Goal: Task Accomplishment & Management: Manage account settings

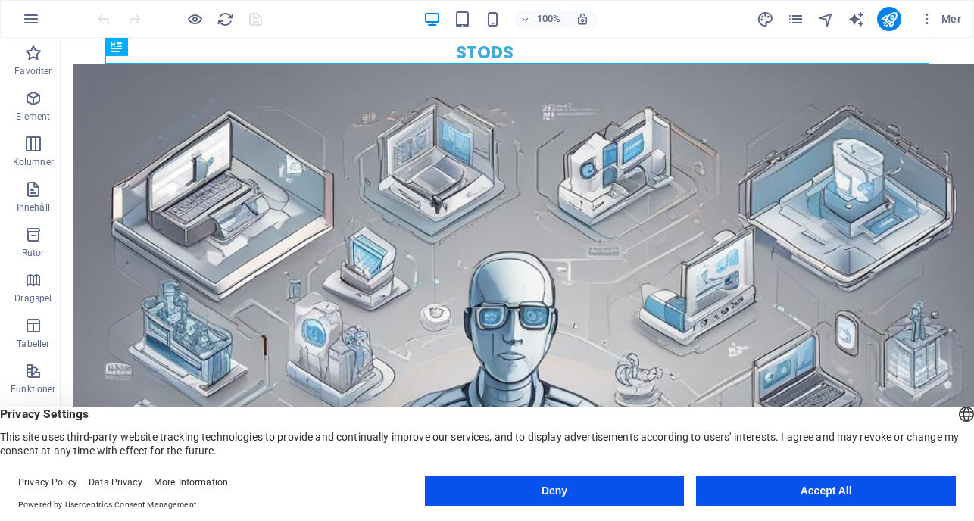
click at [821, 494] on button "Accept All" at bounding box center [826, 491] width 260 height 30
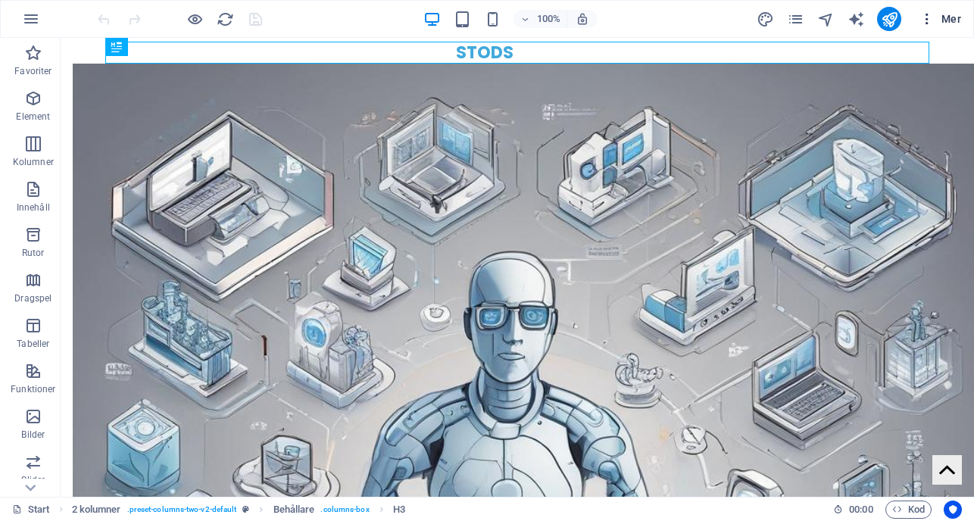
click at [932, 19] on icon "button" at bounding box center [926, 18] width 15 height 15
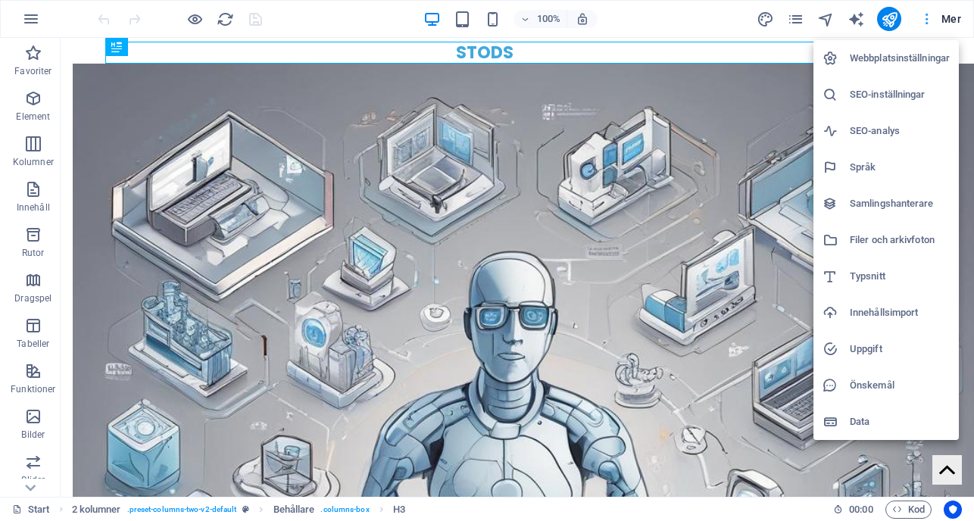
click at [932, 19] on div at bounding box center [487, 260] width 974 height 521
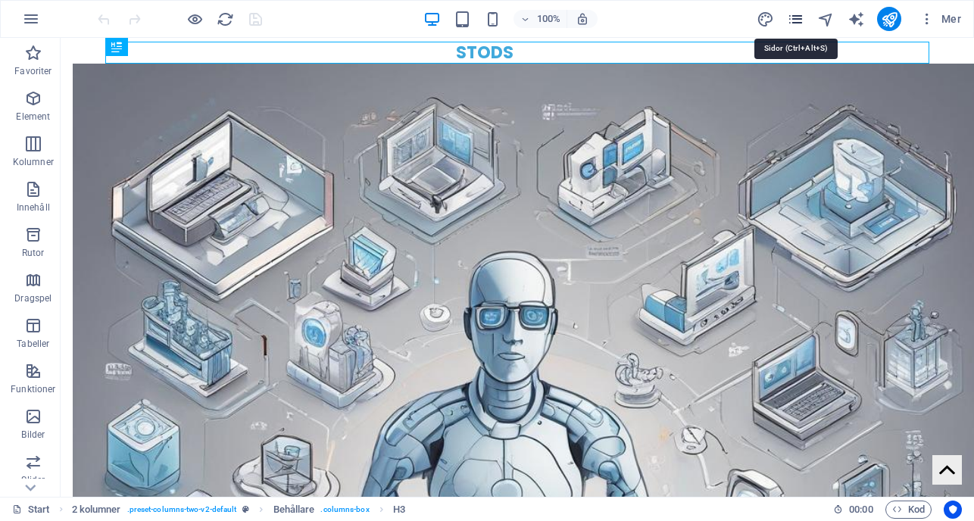
click at [798, 14] on icon "pages" at bounding box center [795, 19] width 17 height 17
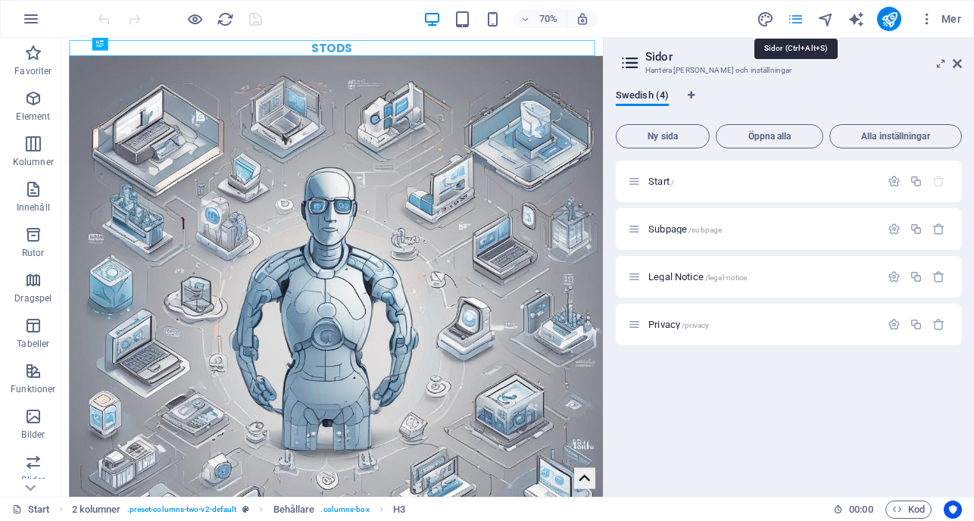
click at [798, 14] on icon "pages" at bounding box center [795, 19] width 17 height 17
click at [33, 18] on icon "button" at bounding box center [31, 19] width 18 height 18
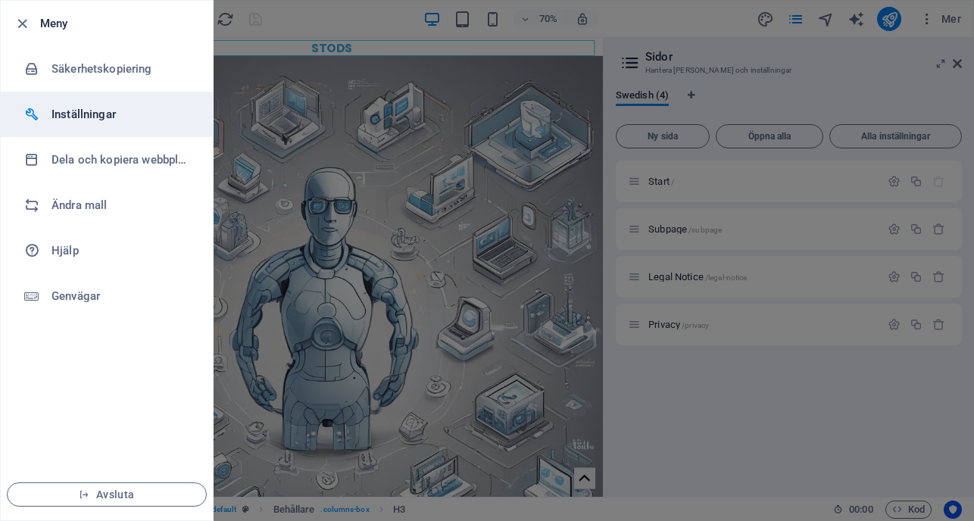
click at [61, 104] on li "Inställningar" at bounding box center [107, 114] width 212 height 45
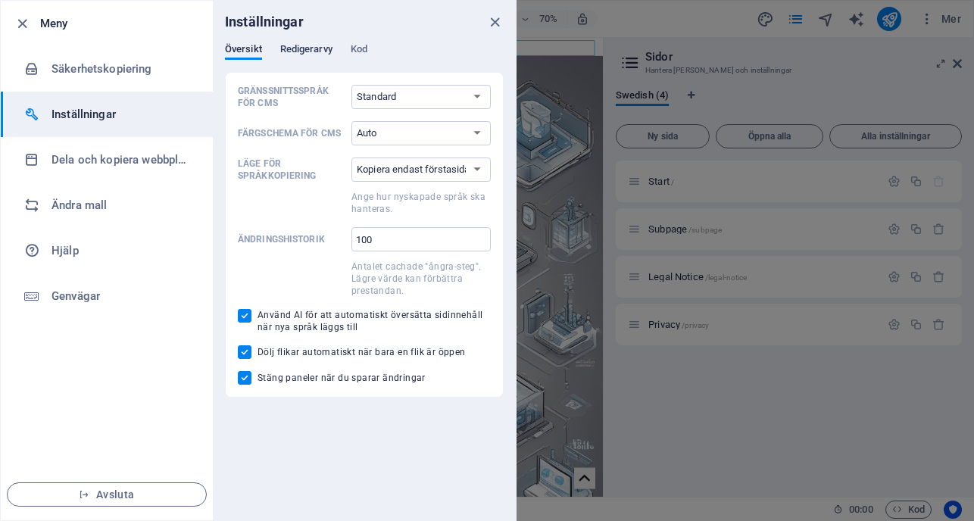
click at [309, 50] on span "Redigerarvy" at bounding box center [306, 50] width 52 height 21
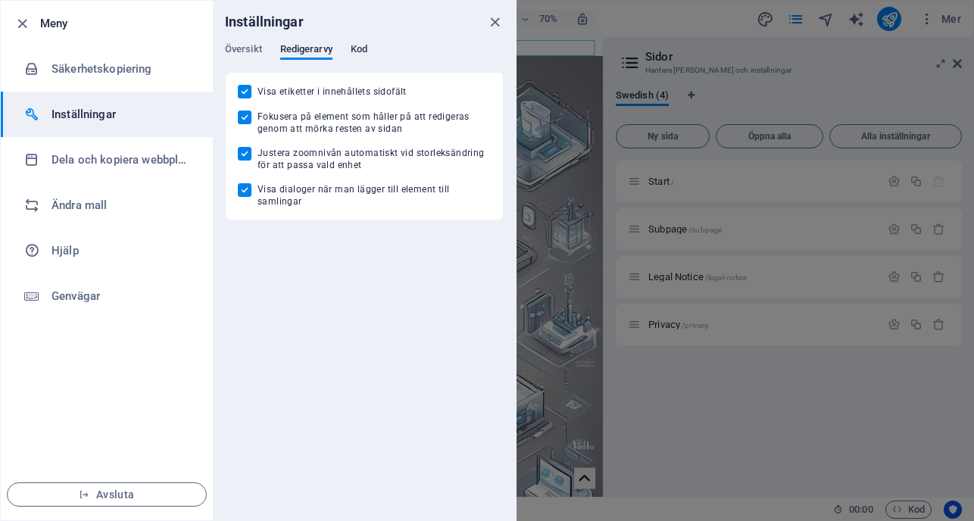
click at [360, 45] on span "Kod" at bounding box center [359, 50] width 17 height 21
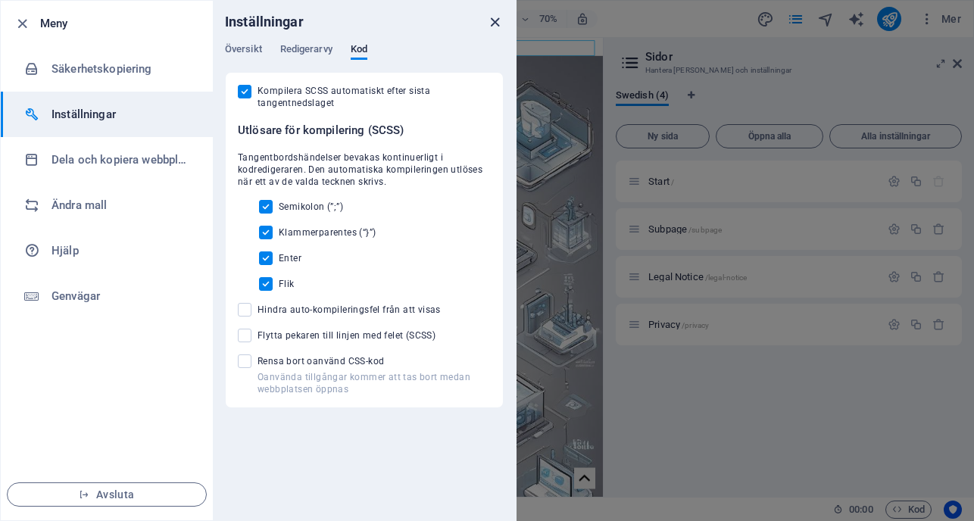
click at [494, 19] on icon "close" at bounding box center [494, 22] width 17 height 17
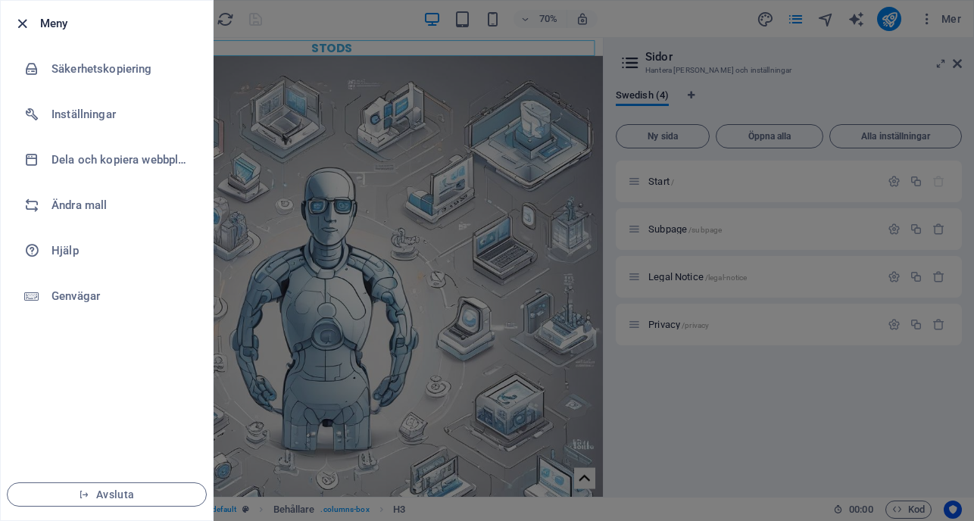
click at [16, 26] on icon "button" at bounding box center [22, 23] width 17 height 17
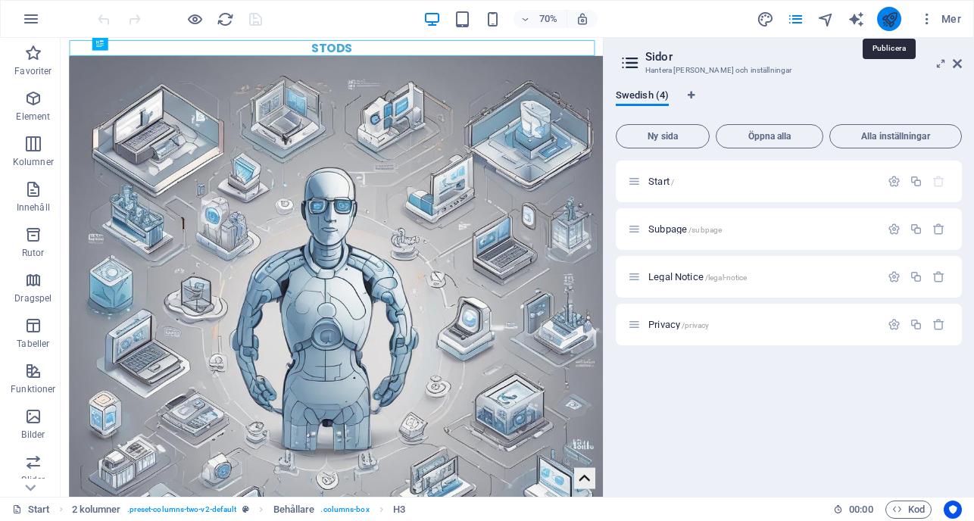
click at [886, 23] on icon "publish" at bounding box center [889, 19] width 17 height 17
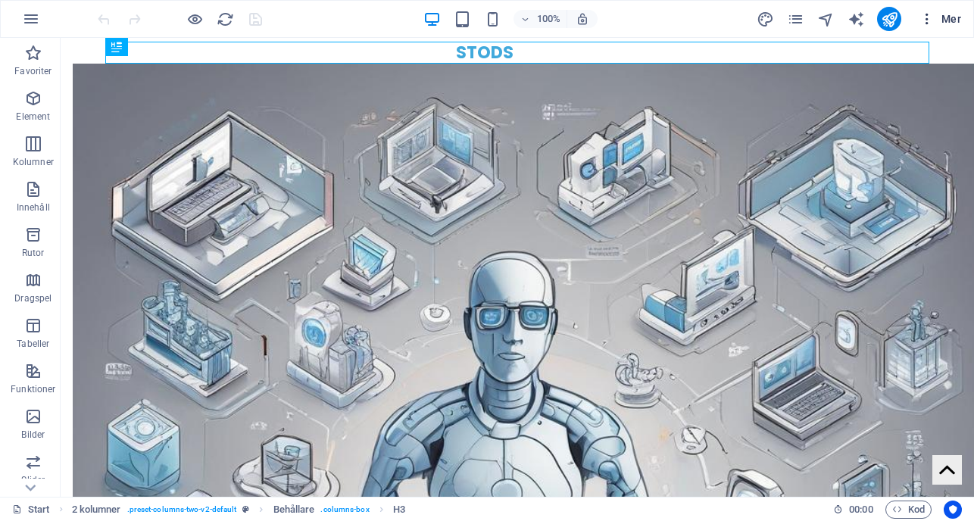
click at [946, 14] on span "Mer" at bounding box center [940, 18] width 42 height 15
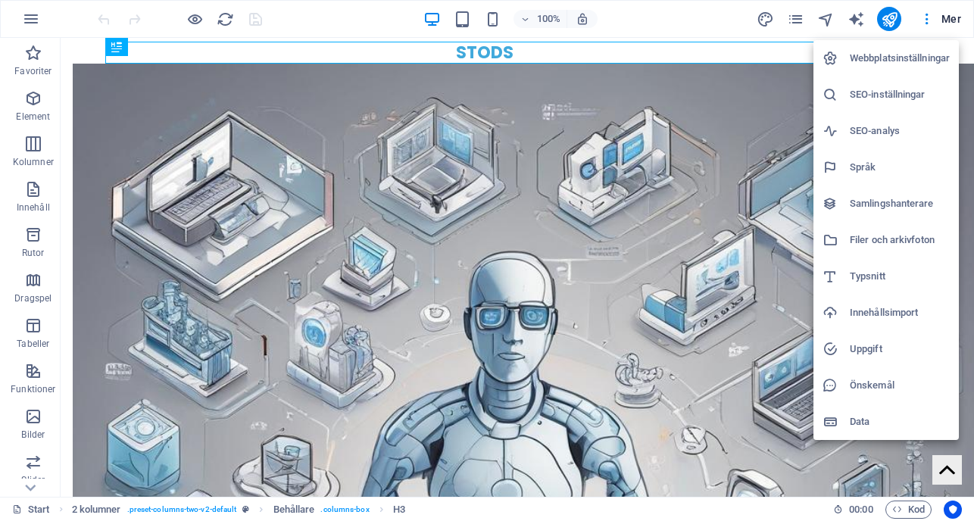
click at [906, 52] on h6 "Webbplatsinställningar" at bounding box center [900, 58] width 100 height 18
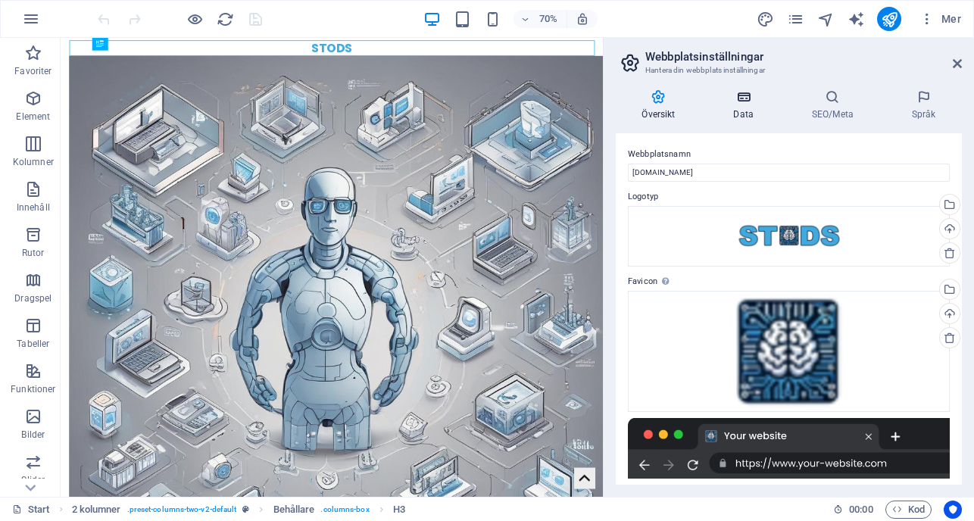
click at [743, 110] on h4 "Data" at bounding box center [746, 105] width 78 height 32
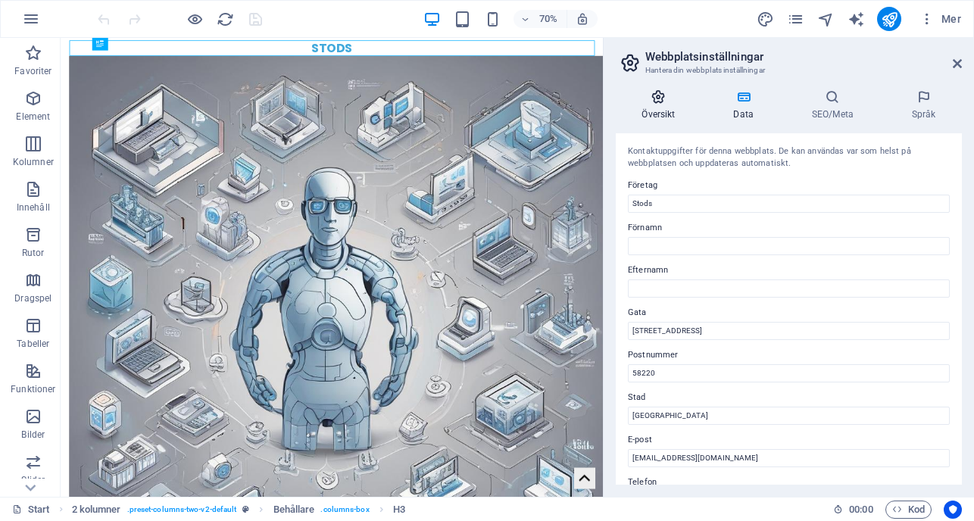
click at [642, 98] on icon at bounding box center [659, 96] width 86 height 15
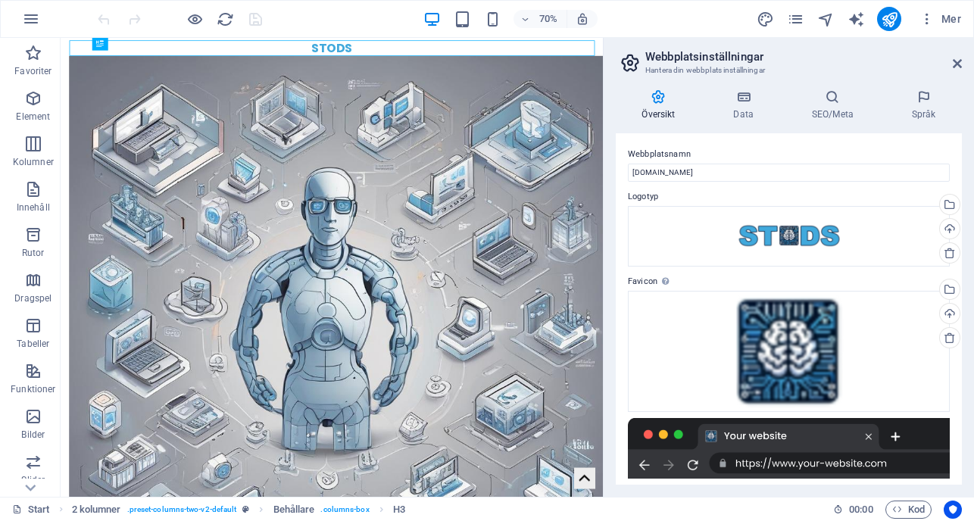
click at [625, 63] on icon at bounding box center [630, 62] width 23 height 21
click at [953, 67] on icon at bounding box center [957, 64] width 9 height 12
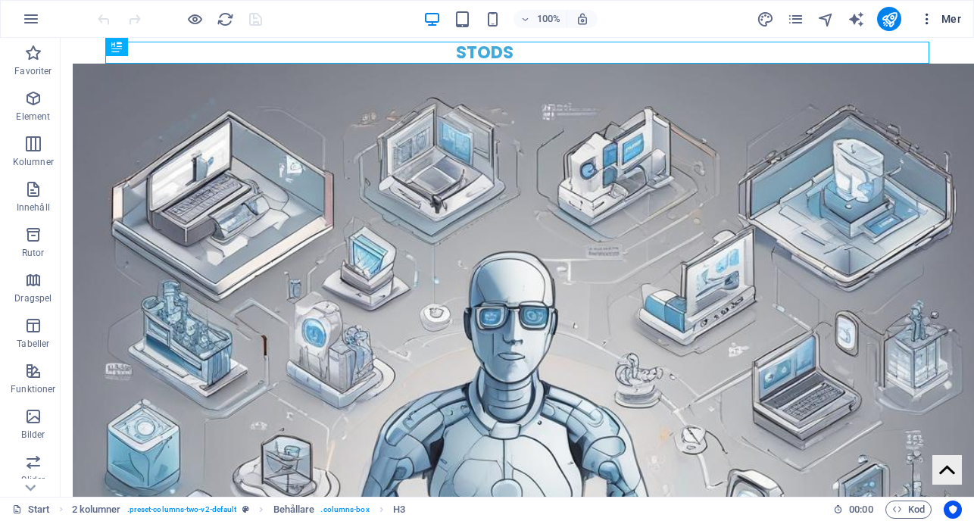
click at [921, 22] on icon "button" at bounding box center [926, 18] width 15 height 15
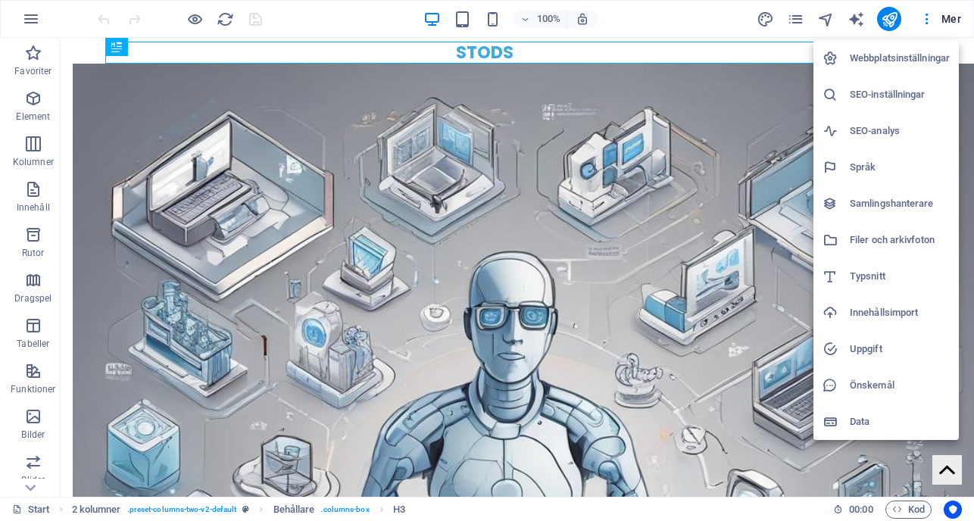
click at [706, 17] on div at bounding box center [487, 260] width 974 height 521
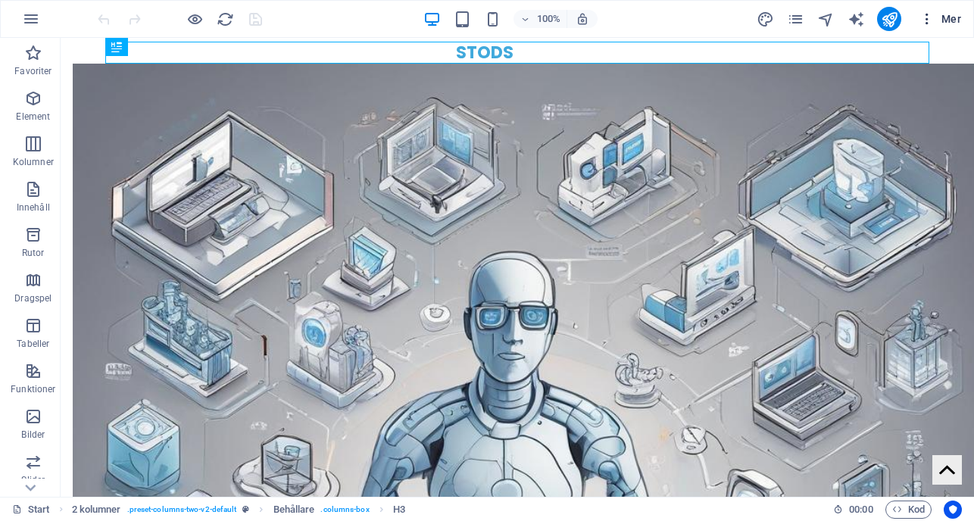
click at [922, 17] on icon "button" at bounding box center [926, 18] width 15 height 15
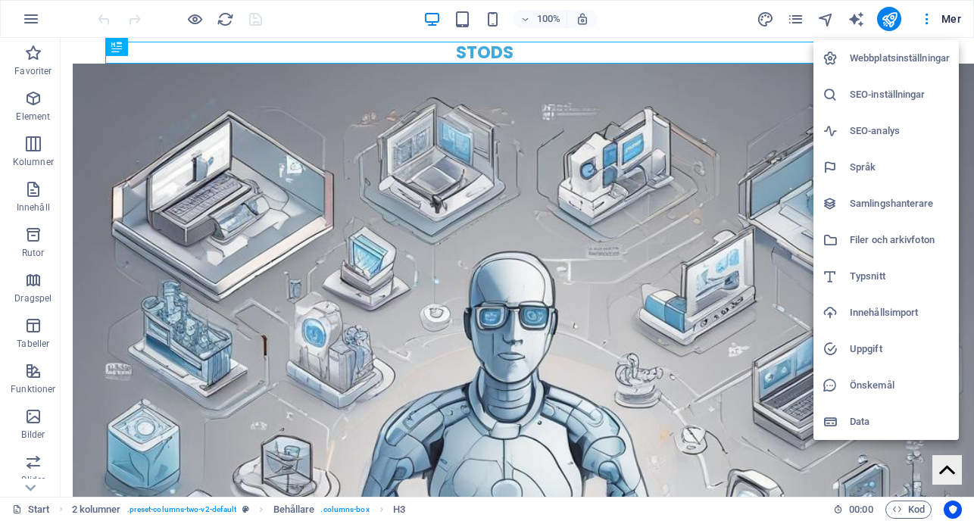
click at [900, 56] on h6 "Webbplatsinställningar" at bounding box center [900, 58] width 100 height 18
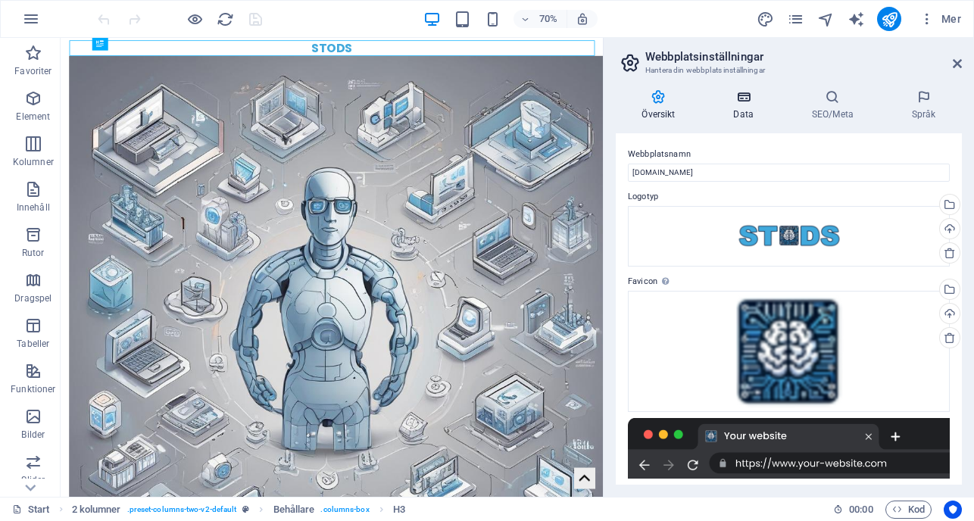
click at [744, 89] on icon at bounding box center [743, 96] width 72 height 15
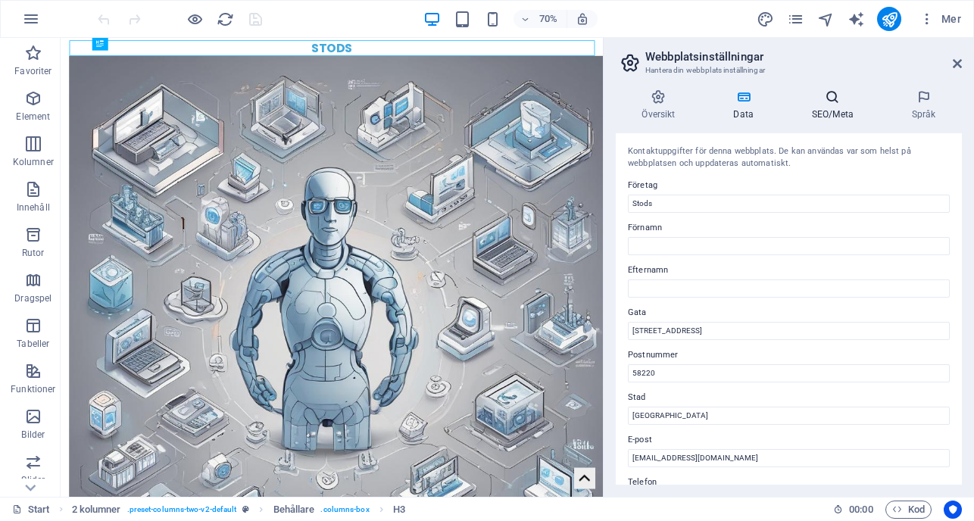
click at [825, 106] on h4 "SEO/Meta" at bounding box center [835, 105] width 100 height 32
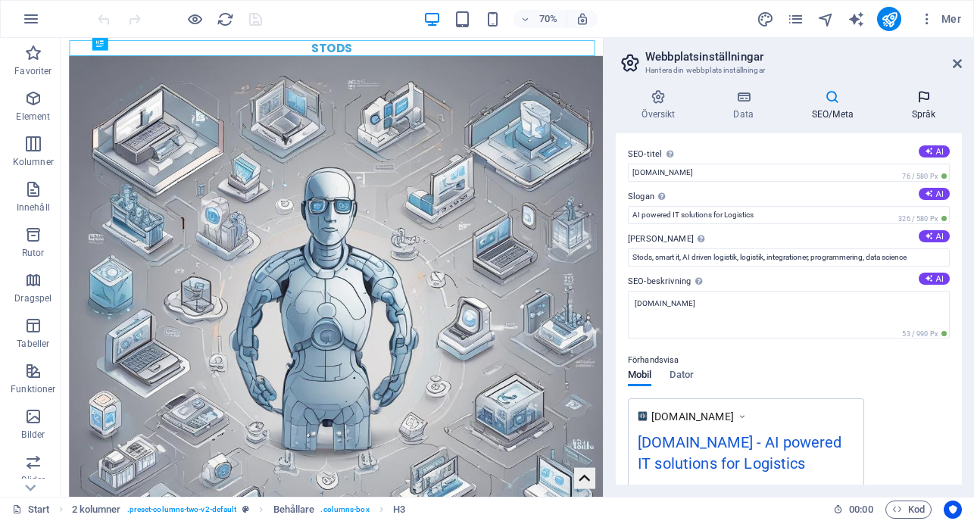
click at [922, 99] on icon at bounding box center [923, 96] width 76 height 15
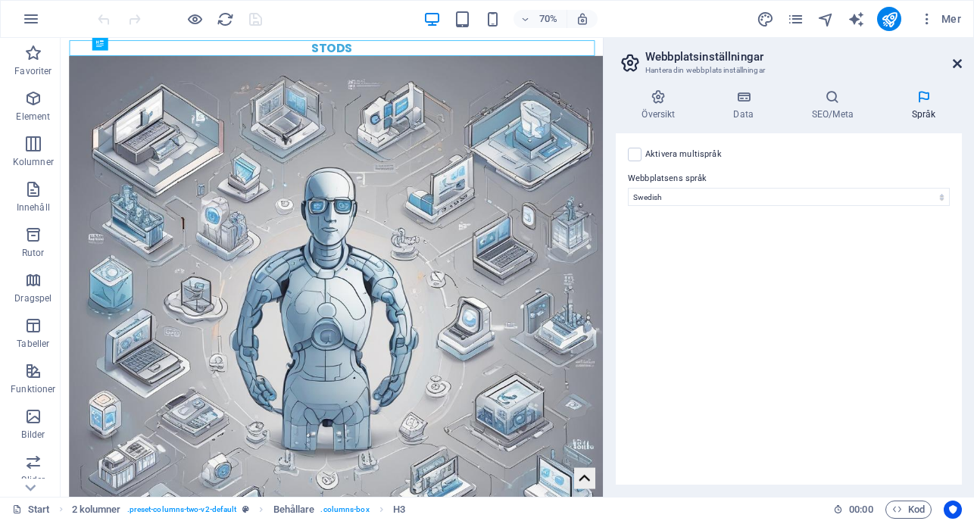
click at [956, 63] on icon at bounding box center [957, 64] width 9 height 12
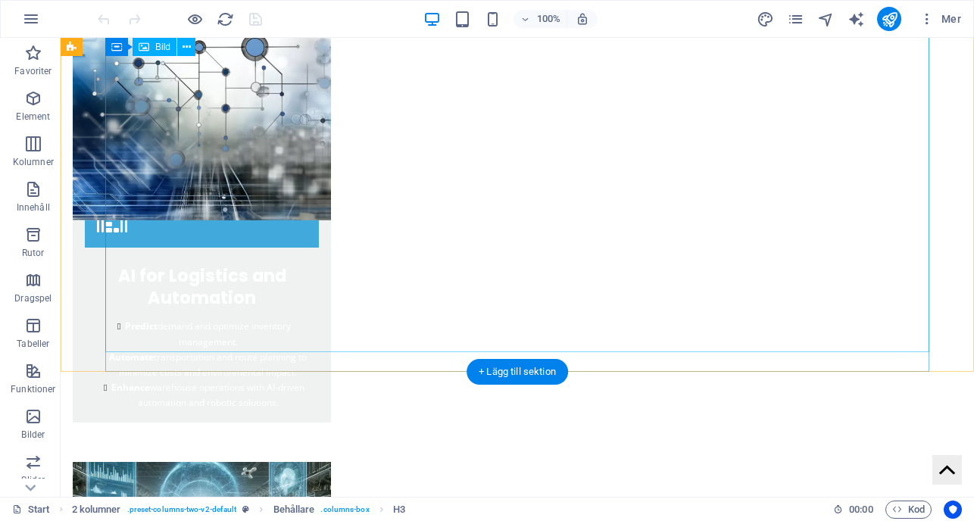
scroll to position [1309, 0]
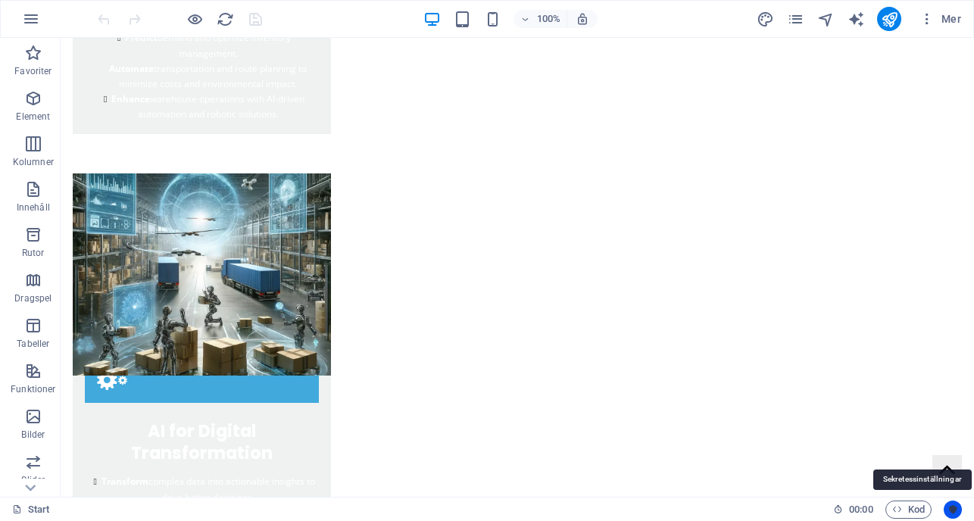
click at [956, 509] on icon "Usercentrics" at bounding box center [952, 509] width 11 height 11
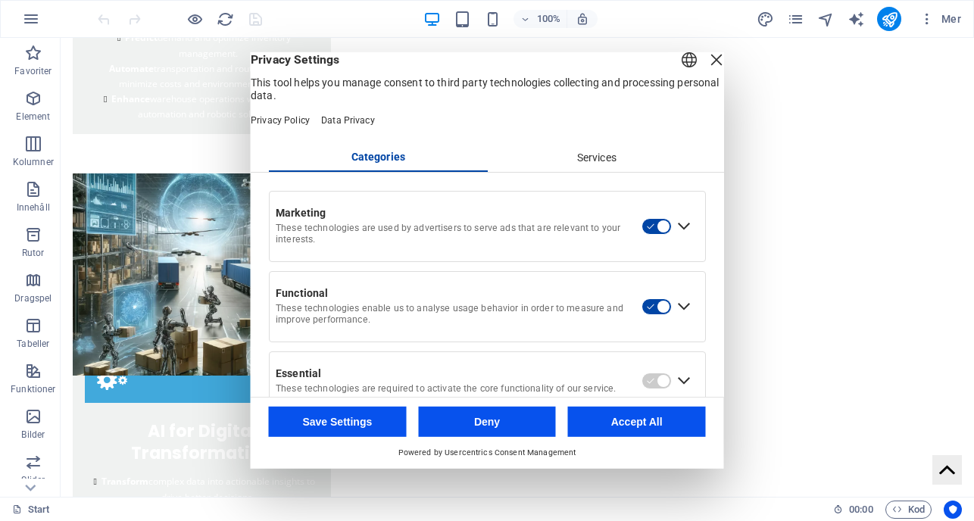
click at [706, 70] on div "Close Layer" at bounding box center [716, 59] width 21 height 21
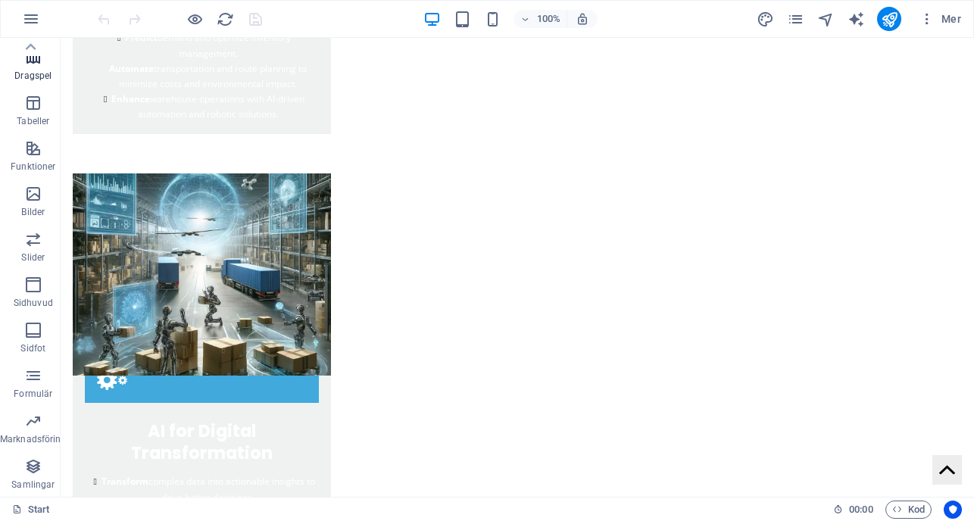
scroll to position [0, 0]
click at [30, 30] on button "button" at bounding box center [31, 19] width 36 height 36
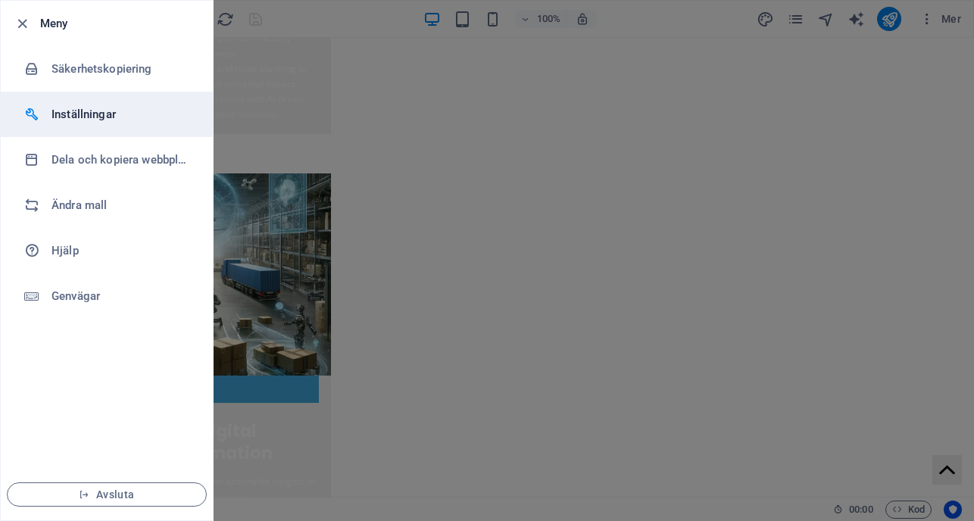
click at [53, 124] on li "Inställningar" at bounding box center [107, 114] width 212 height 45
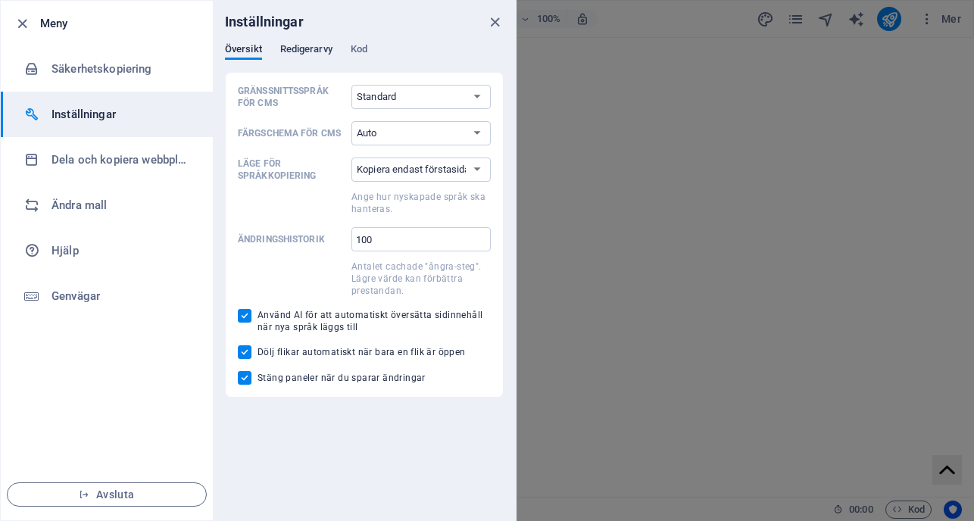
click at [325, 46] on span "Redigerarvy" at bounding box center [306, 50] width 52 height 21
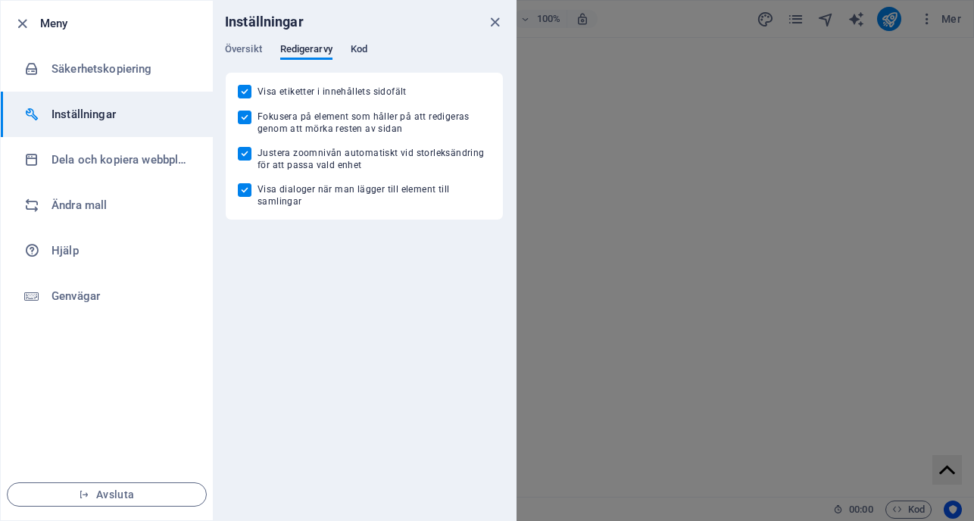
click at [367, 43] on span "Kod" at bounding box center [359, 50] width 17 height 21
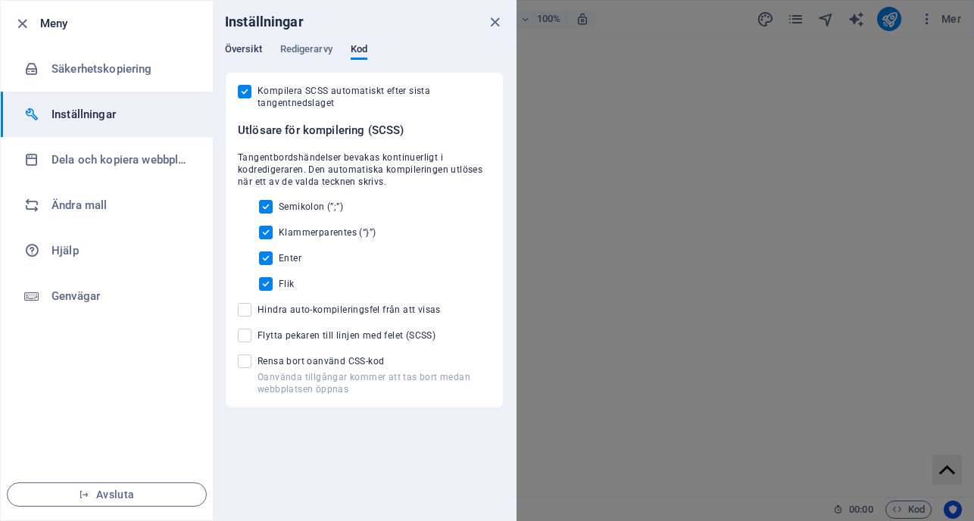
click at [251, 47] on span "Översikt" at bounding box center [243, 50] width 37 height 21
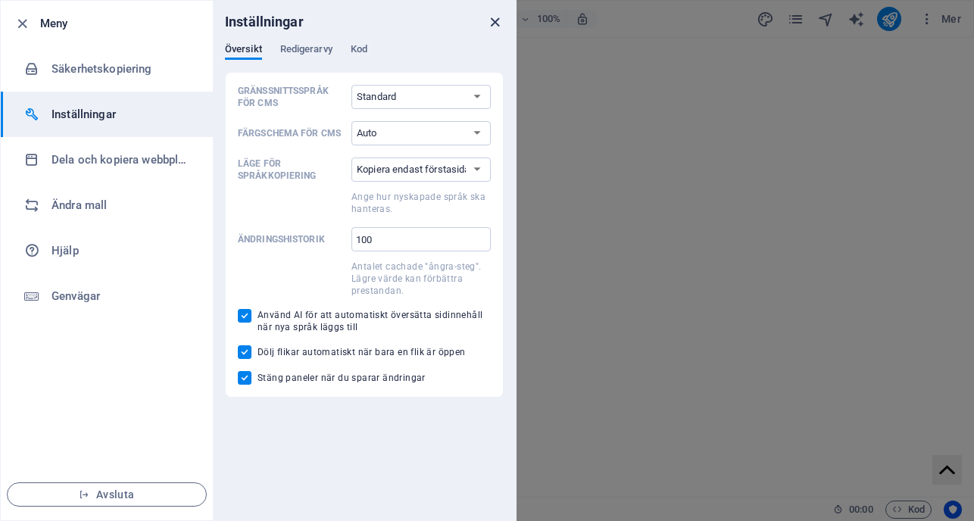
click at [492, 20] on icon "close" at bounding box center [494, 22] width 17 height 17
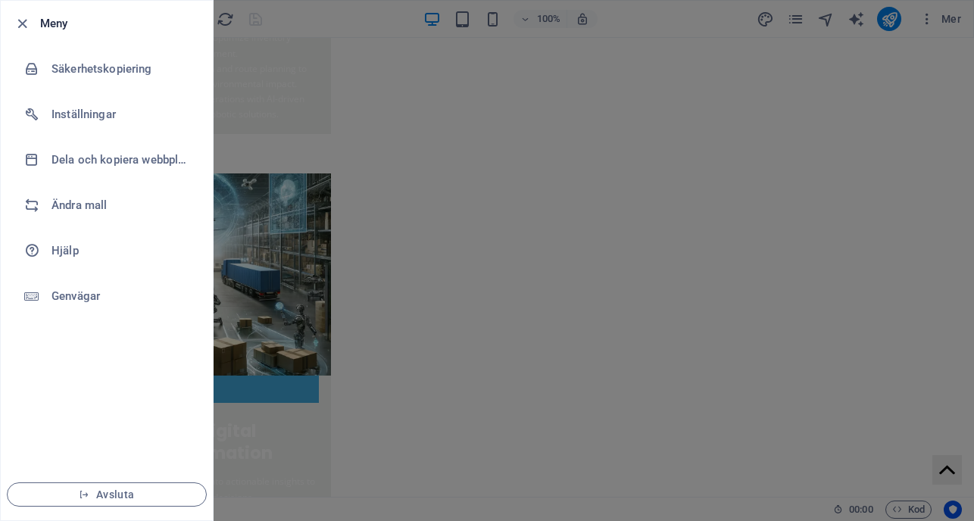
click at [499, 323] on div at bounding box center [487, 260] width 974 height 521
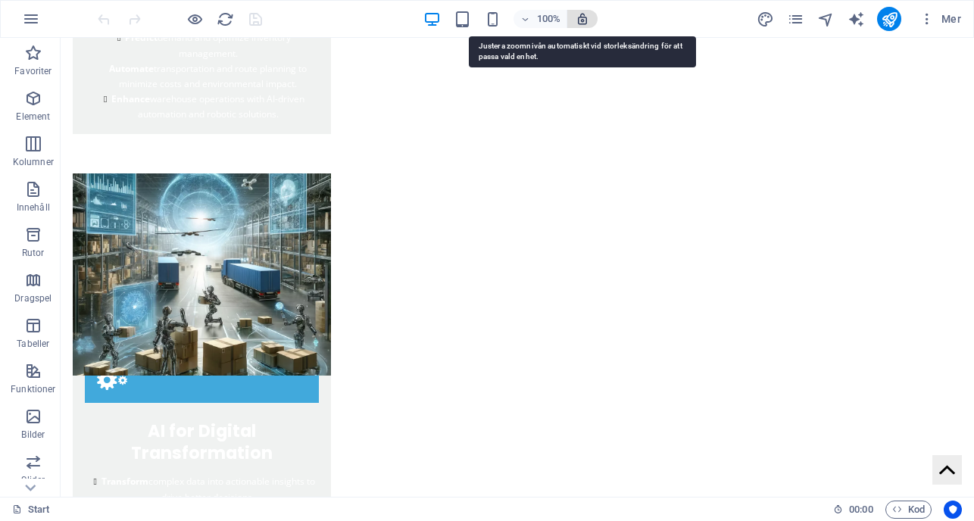
click at [587, 22] on icon "button" at bounding box center [582, 19] width 14 height 14
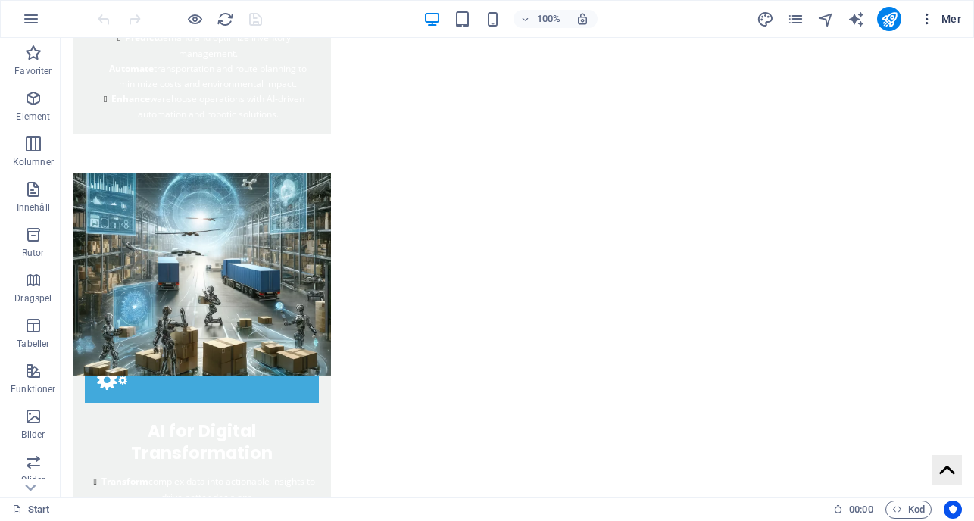
click at [927, 15] on icon "button" at bounding box center [926, 18] width 15 height 15
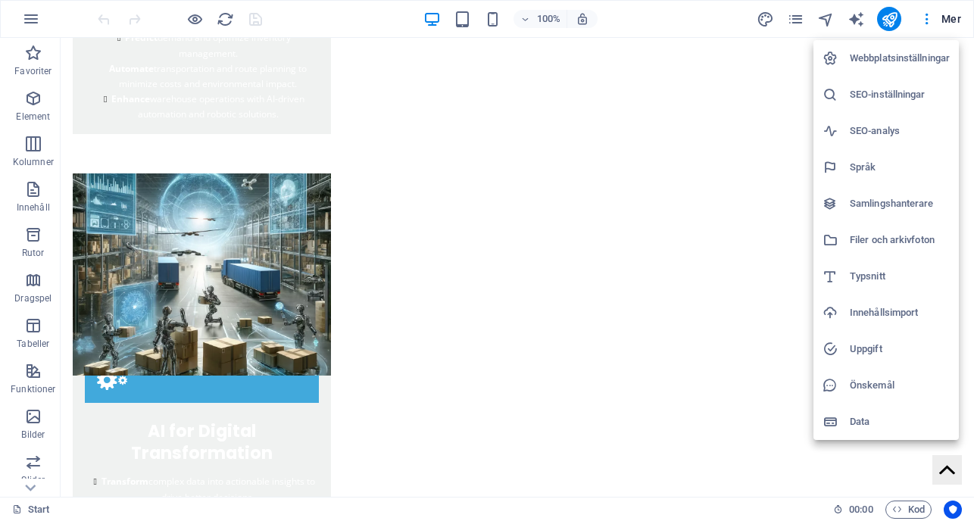
click at [891, 63] on h6 "Webbplatsinställningar" at bounding box center [900, 58] width 100 height 18
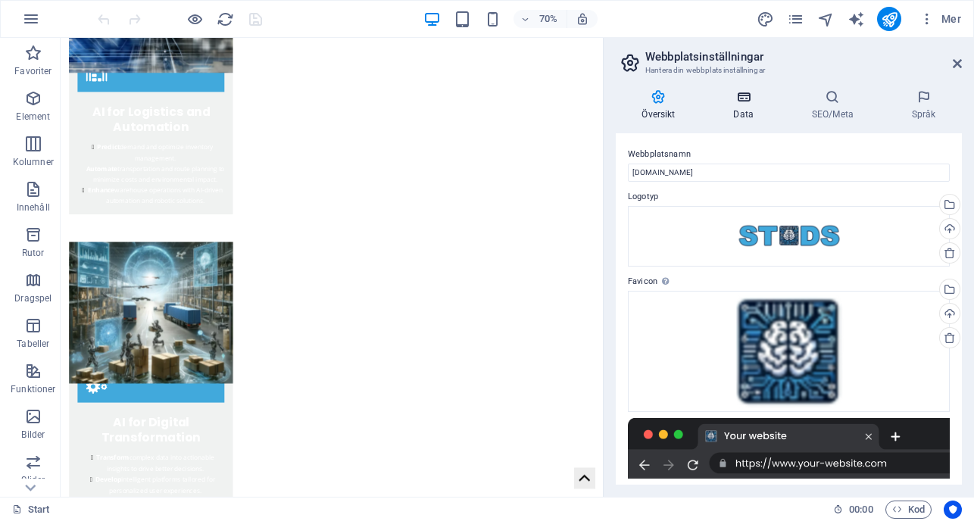
click at [739, 94] on icon at bounding box center [743, 96] width 72 height 15
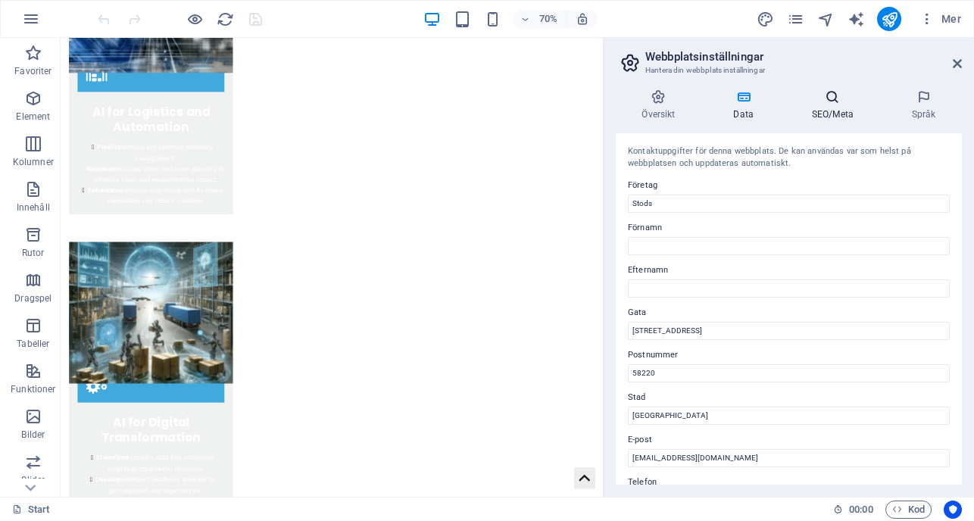
click at [837, 108] on h4 "SEO/Meta" at bounding box center [835, 105] width 100 height 32
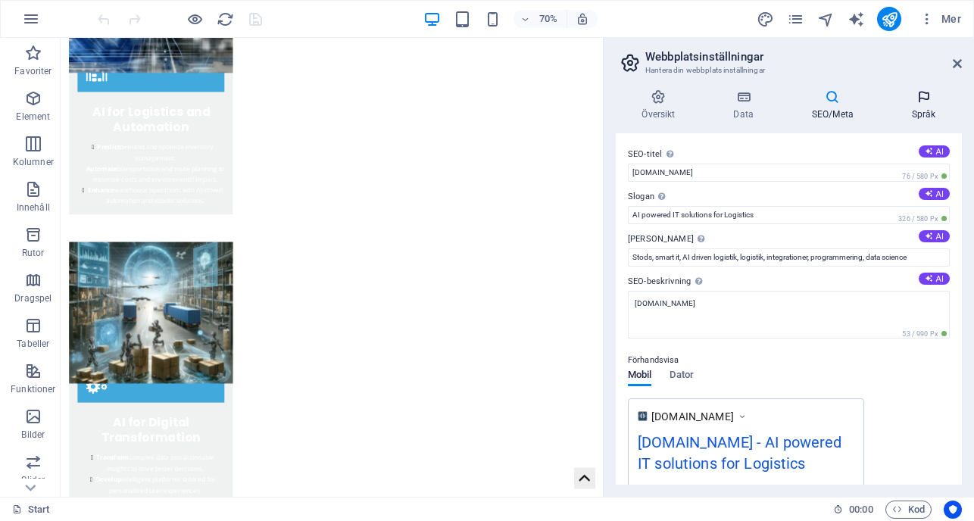
click at [914, 110] on h4 "Språk" at bounding box center [923, 105] width 76 height 32
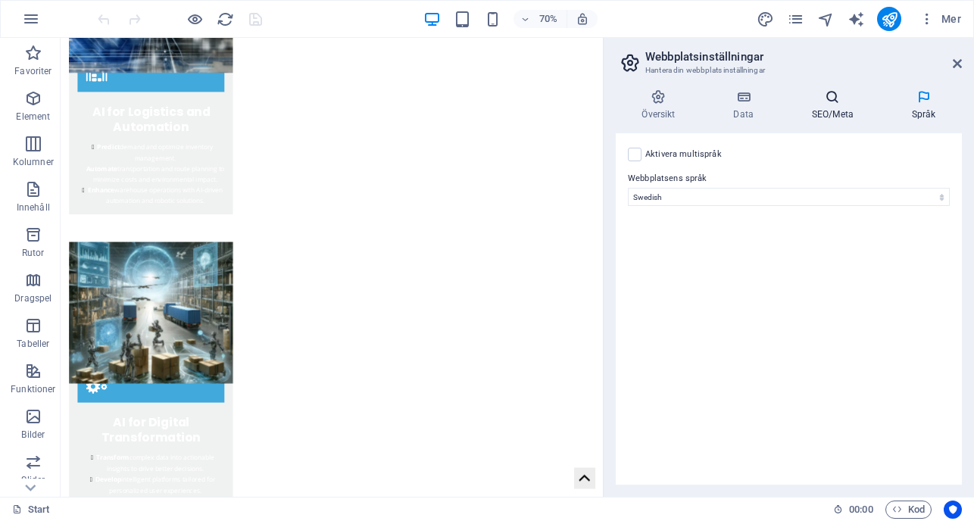
click at [876, 108] on h4 "SEO/Meta" at bounding box center [835, 105] width 100 height 32
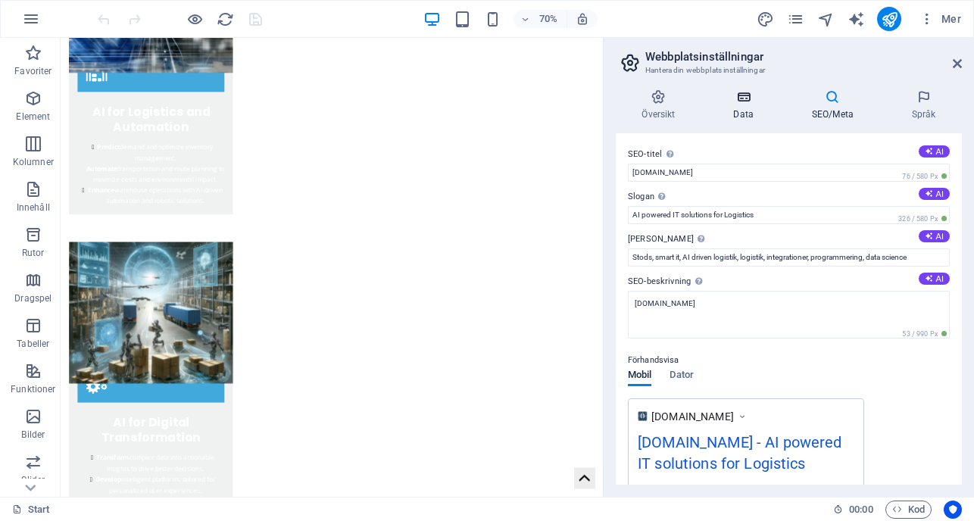
click at [750, 110] on h4 "Data" at bounding box center [746, 105] width 78 height 32
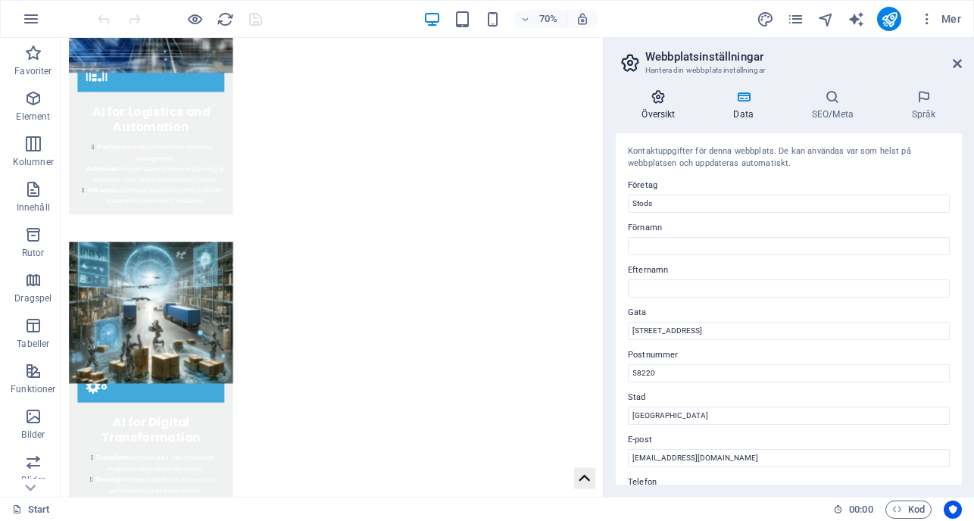
click at [663, 111] on h4 "Översikt" at bounding box center [662, 105] width 92 height 32
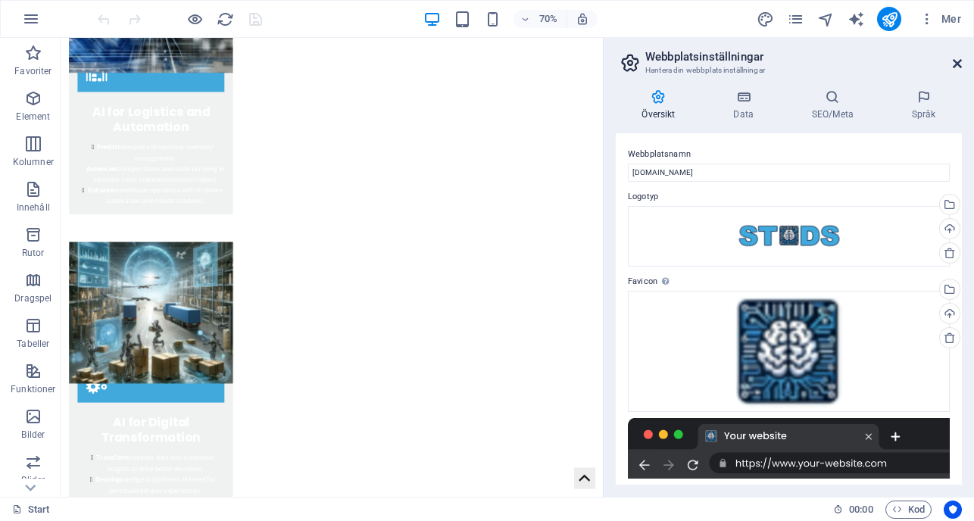
click at [954, 67] on icon at bounding box center [957, 64] width 9 height 12
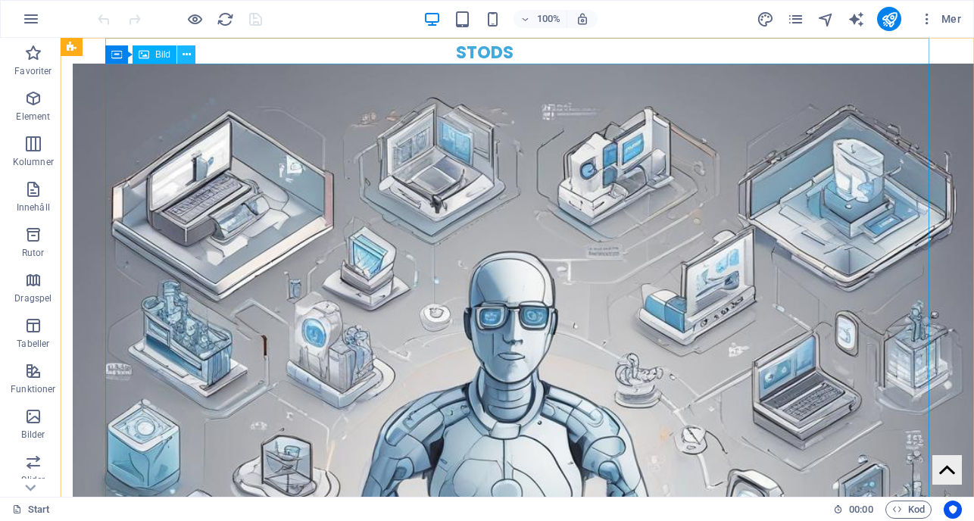
click at [179, 58] on button at bounding box center [186, 54] width 18 height 18
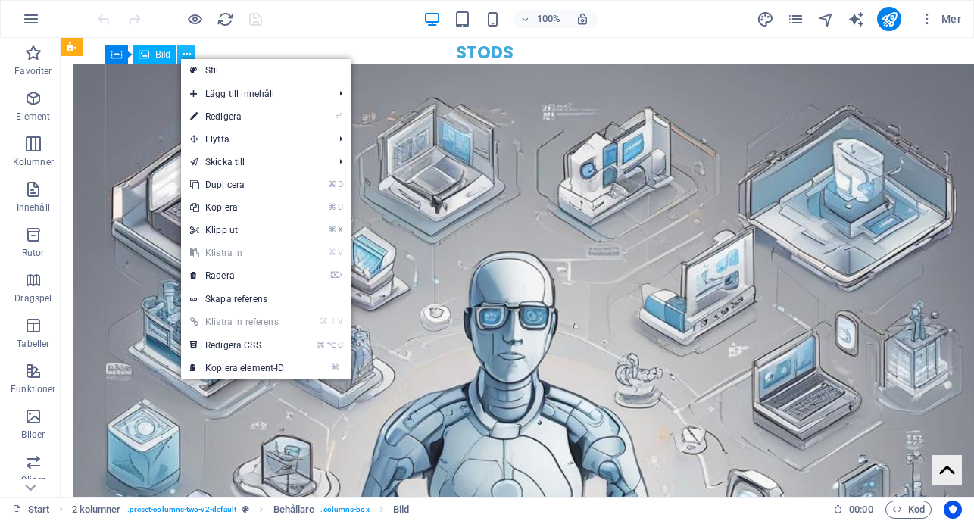
click at [192, 54] on button at bounding box center [186, 54] width 18 height 18
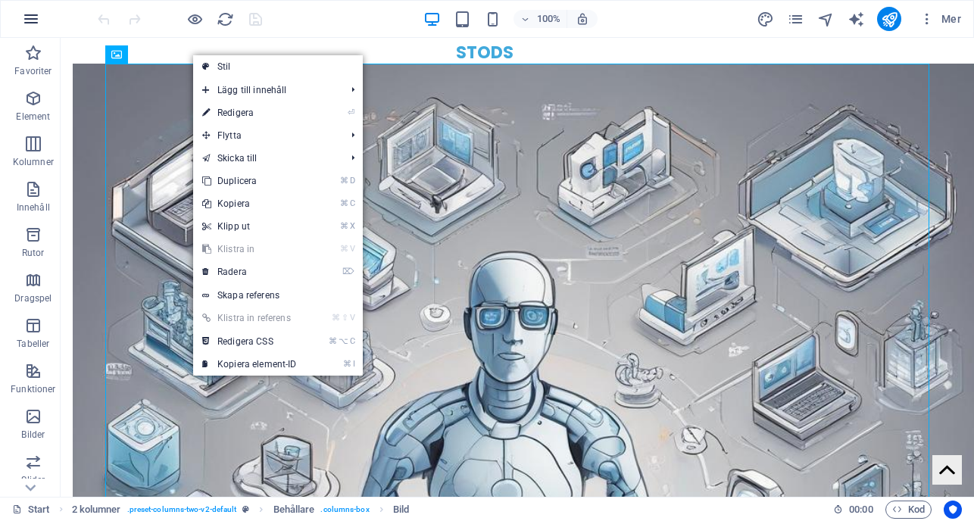
click at [27, 12] on icon "button" at bounding box center [31, 19] width 18 height 18
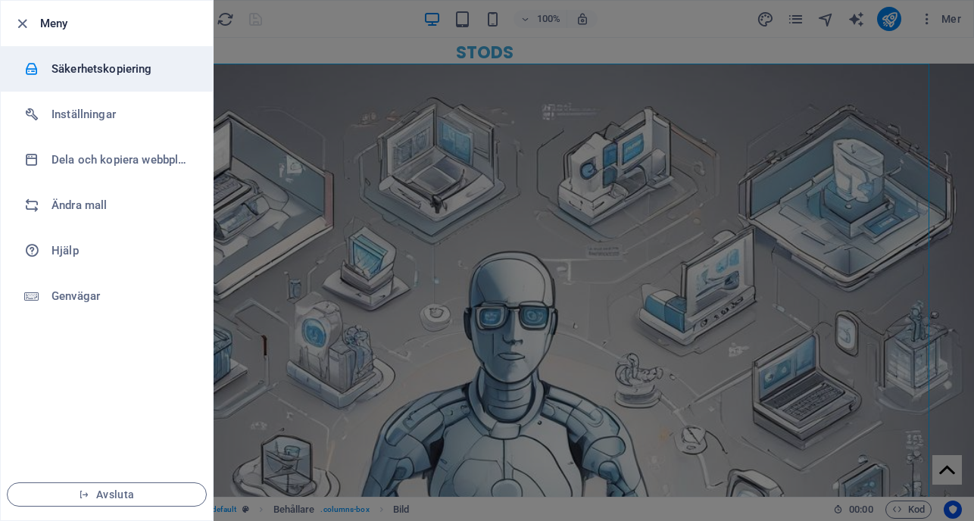
click at [77, 79] on li "Säkerhetskopiering" at bounding box center [107, 68] width 212 height 45
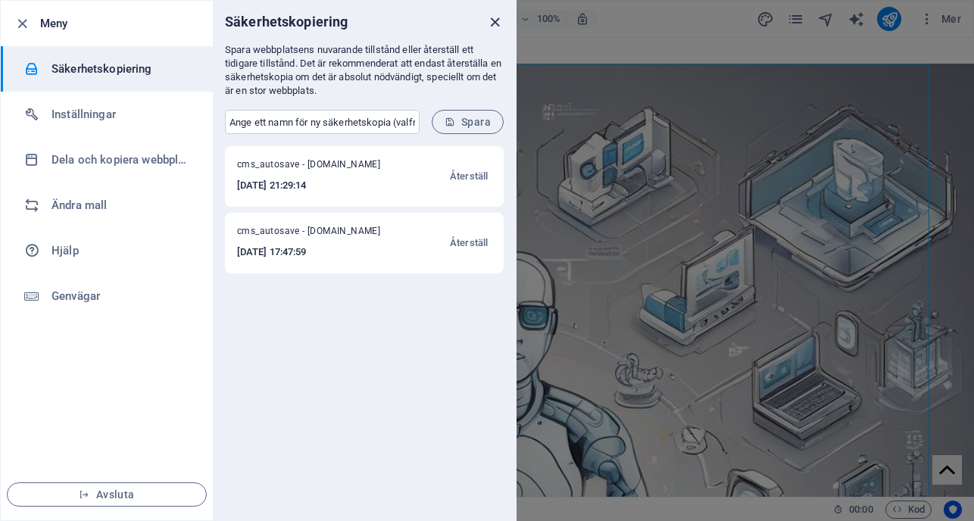
click at [492, 23] on icon "close" at bounding box center [494, 22] width 17 height 17
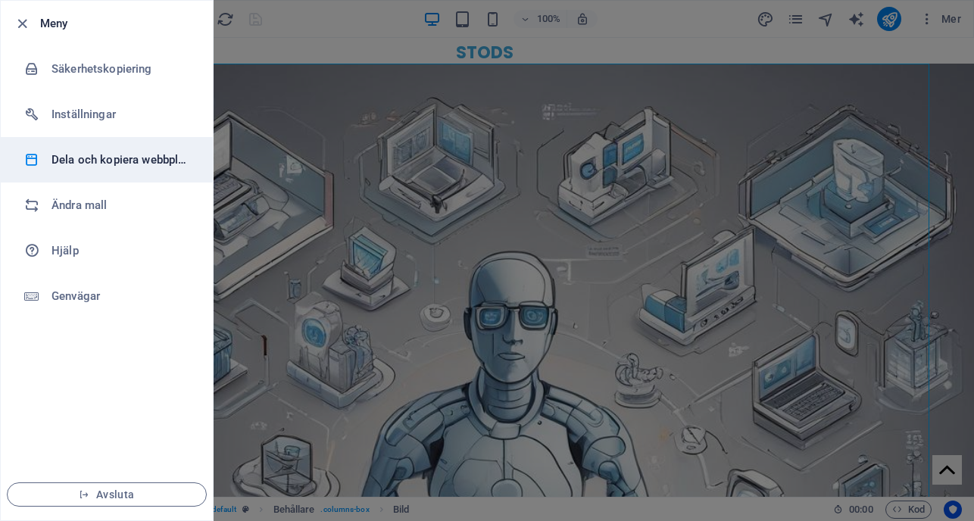
click at [135, 139] on li "Dela och kopiera webbplats" at bounding box center [107, 159] width 212 height 45
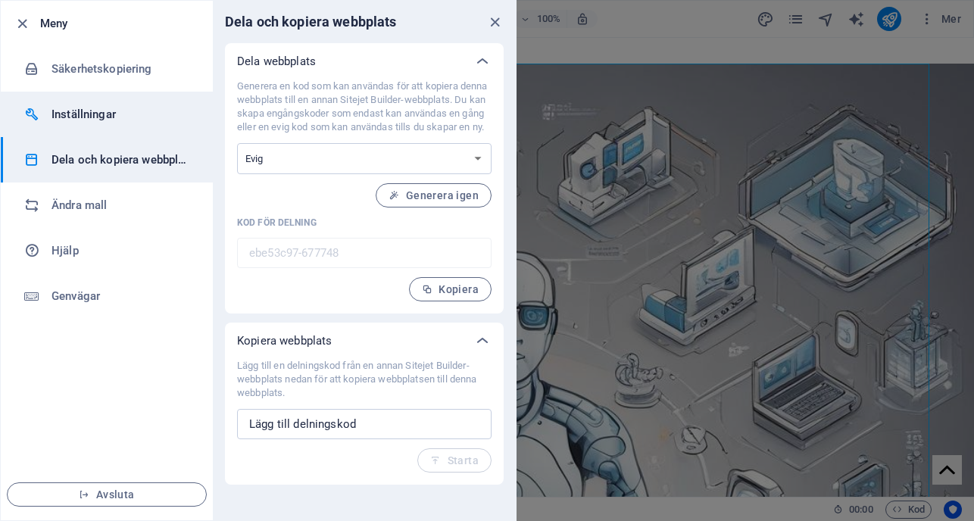
click at [133, 117] on h6 "Inställningar" at bounding box center [121, 114] width 140 height 18
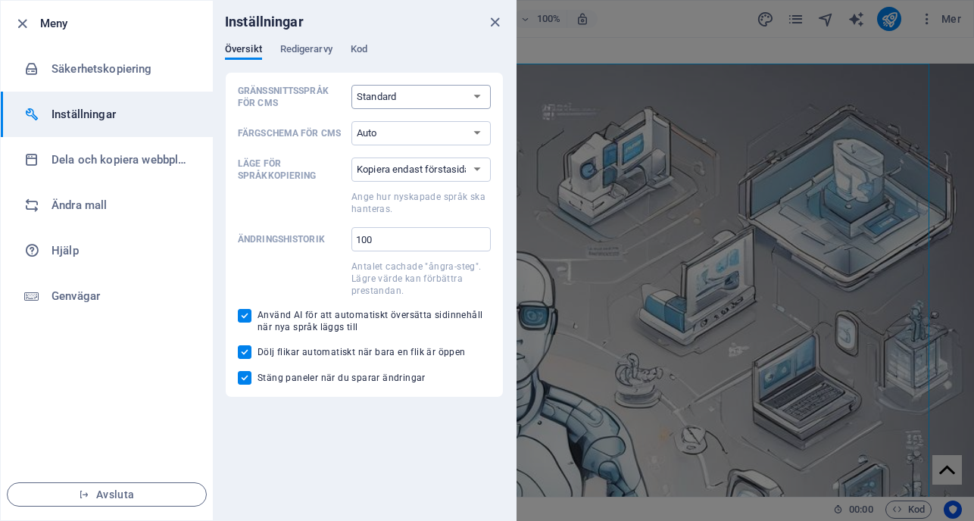
click at [393, 94] on select "Standard Deutsch English Español Français Magyar Italiano Nederlands Polski Por…" at bounding box center [420, 97] width 139 height 24
click at [351, 85] on select "Standard Deutsch English Español Français Magyar Italiano Nederlands Polski Por…" at bounding box center [420, 97] width 139 height 24
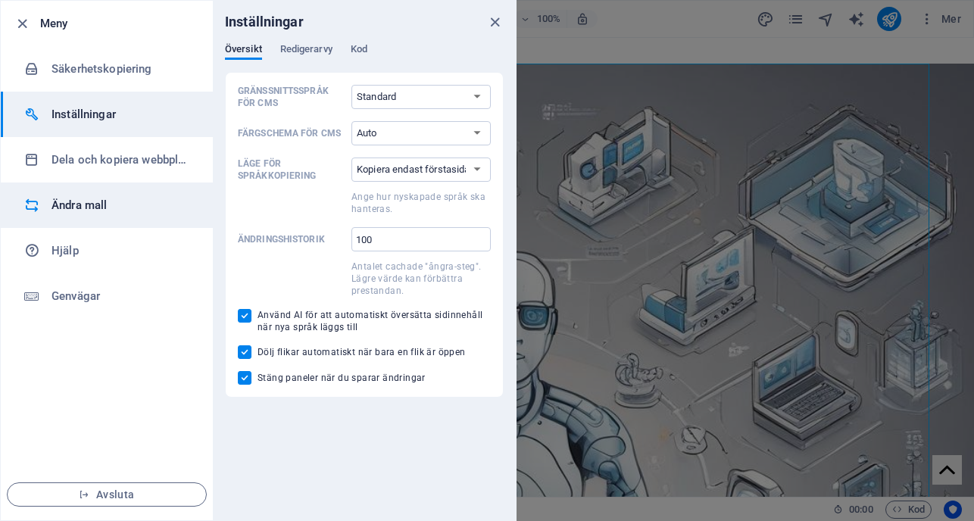
click at [69, 217] on li "Ändra mall" at bounding box center [107, 204] width 212 height 45
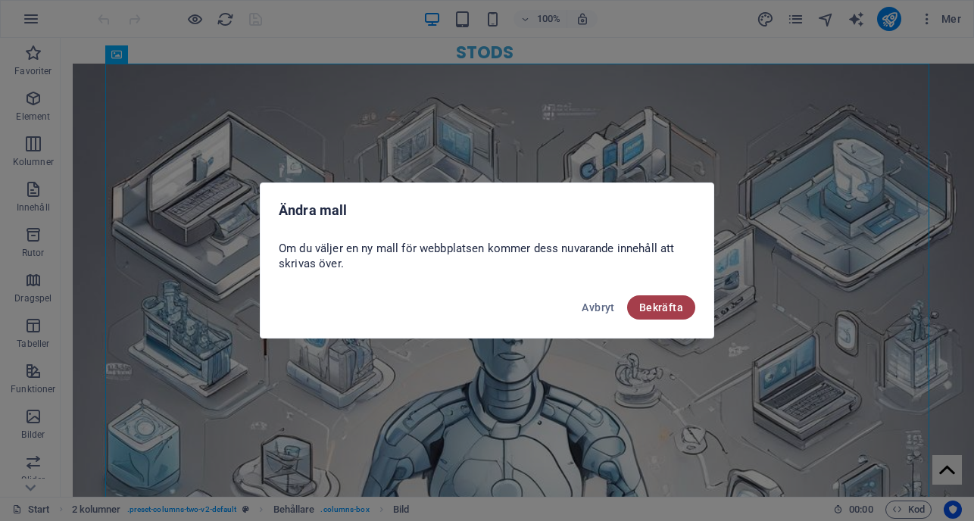
click at [672, 303] on span "Bekräfta" at bounding box center [661, 307] width 44 height 12
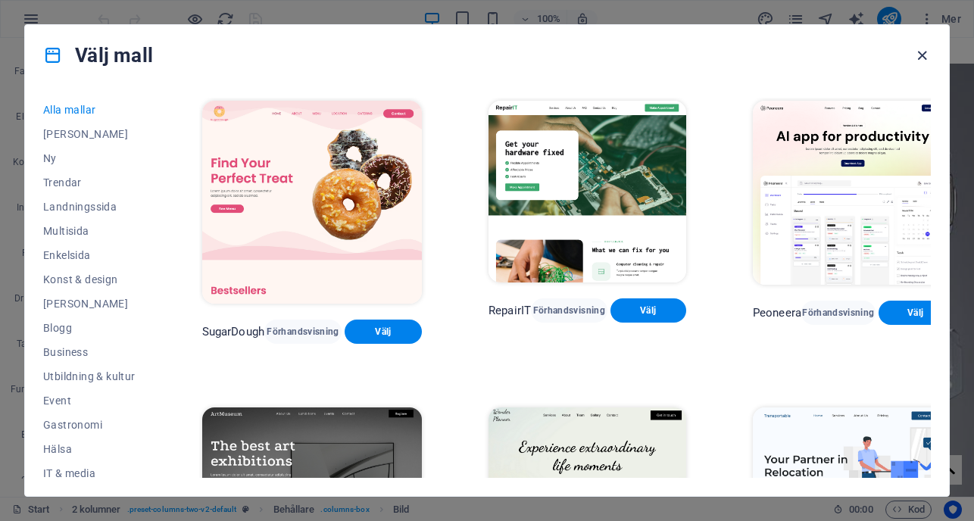
click at [914, 56] on icon "button" at bounding box center [921, 55] width 17 height 17
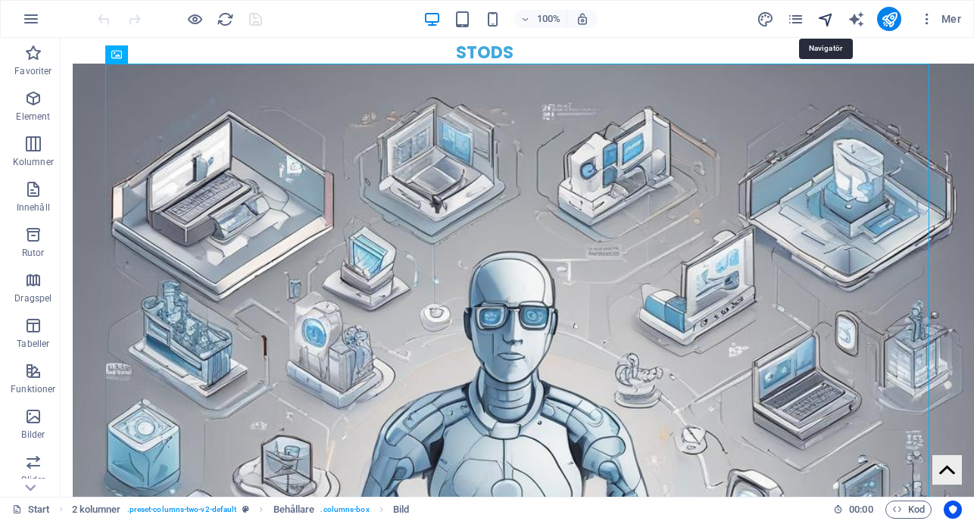
click at [826, 20] on icon "navigator" at bounding box center [825, 19] width 17 height 17
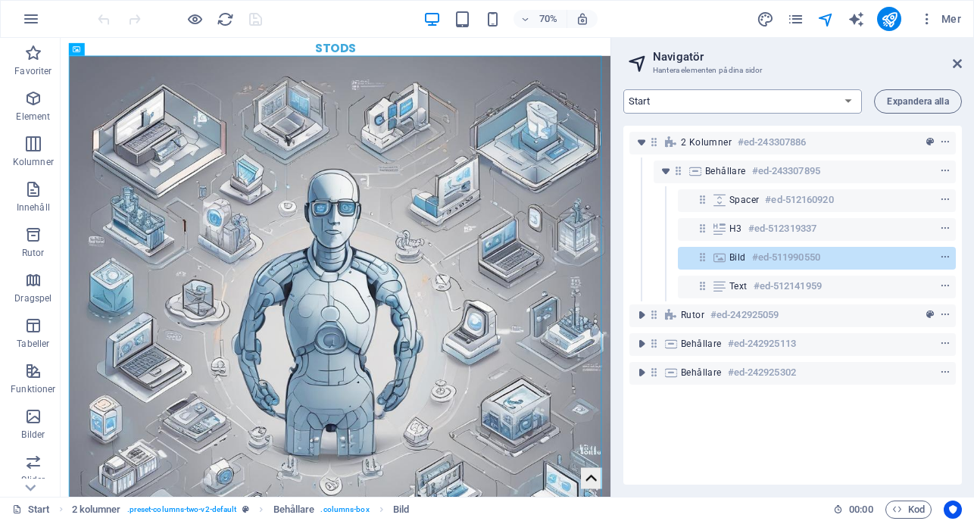
click at [847, 97] on select "Start Subpage Legal Notice Privacy" at bounding box center [742, 101] width 239 height 24
click at [623, 89] on select "Start Subpage Legal Notice Privacy" at bounding box center [742, 101] width 239 height 24
